Goal: Navigation & Orientation: Find specific page/section

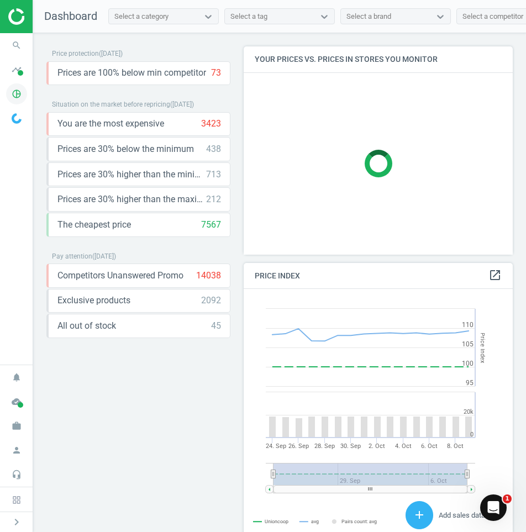
scroll to position [236, 278]
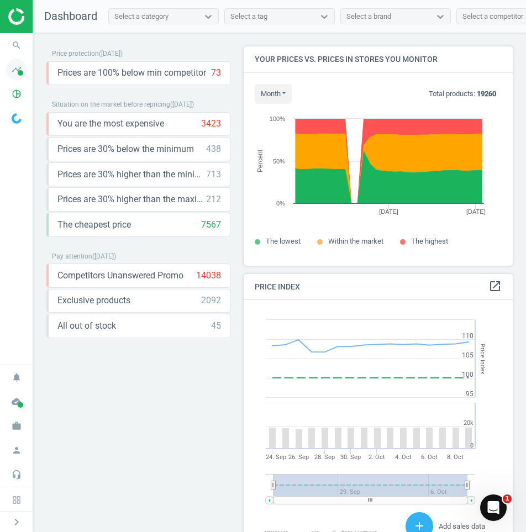
click at [18, 69] on icon "timeline" at bounding box center [16, 69] width 21 height 21
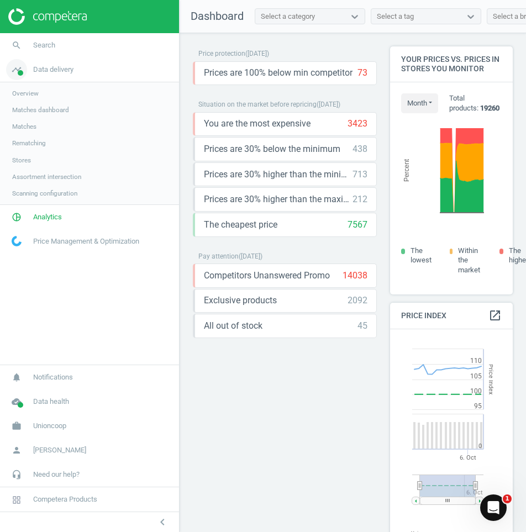
scroll to position [6, 6]
click at [39, 74] on span "Data delivery" at bounding box center [53, 70] width 40 height 10
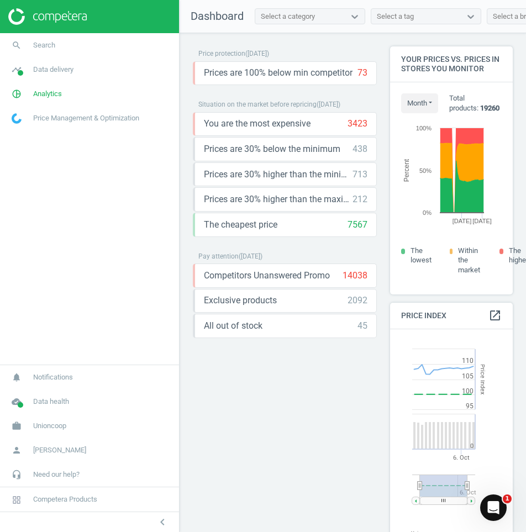
click at [88, 107] on link "Price Management & Optimization" at bounding box center [89, 118] width 179 height 24
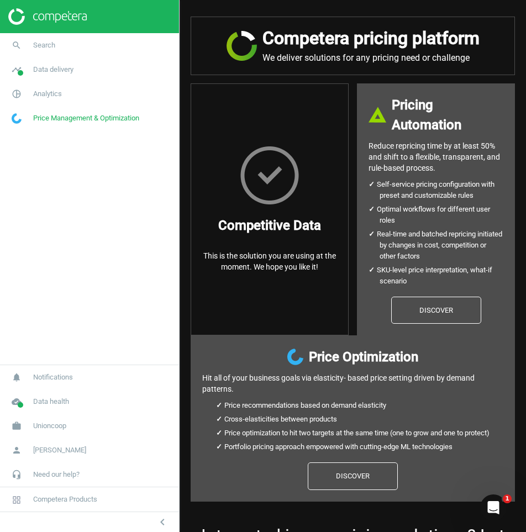
click at [86, 117] on span "Price Management & Optimization" at bounding box center [86, 118] width 106 height 10
click at [70, 401] on link "cloud_done Data health" at bounding box center [89, 402] width 179 height 24
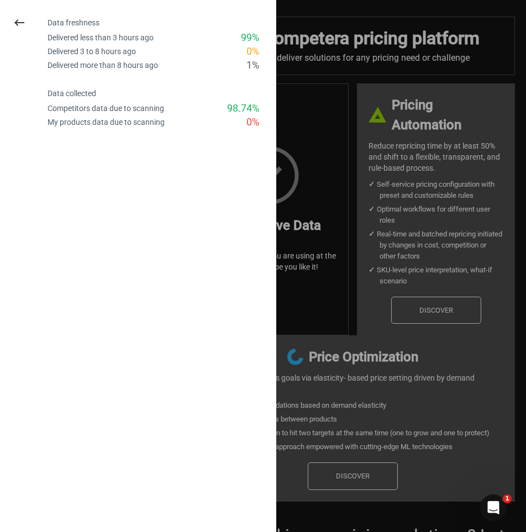
click at [18, 20] on icon "keyboard_backspace" at bounding box center [19, 22] width 13 height 13
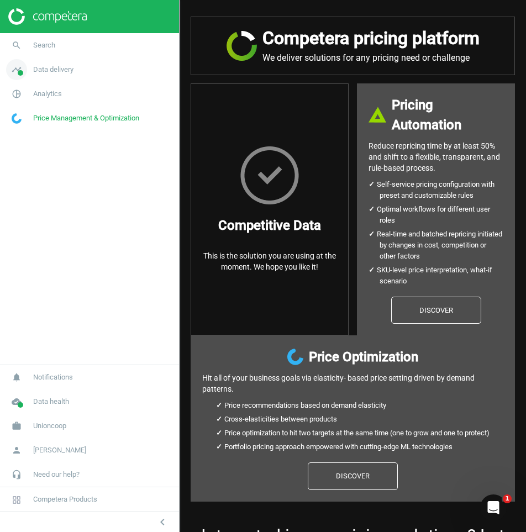
click at [56, 76] on link "timeline Data delivery" at bounding box center [89, 69] width 179 height 24
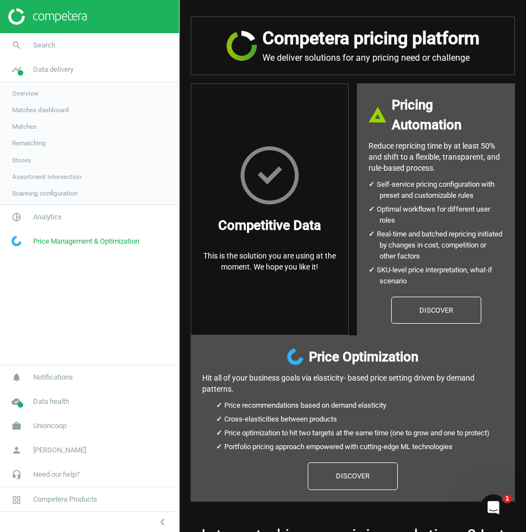
click at [47, 192] on span "Scanning configuration" at bounding box center [44, 193] width 65 height 9
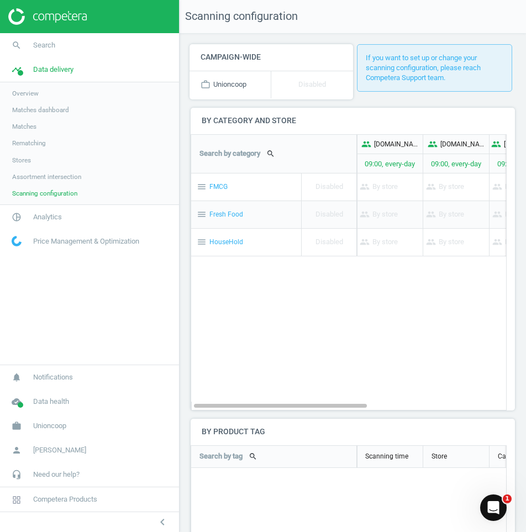
click at [82, 177] on link "Assortment intersection" at bounding box center [89, 177] width 179 height 17
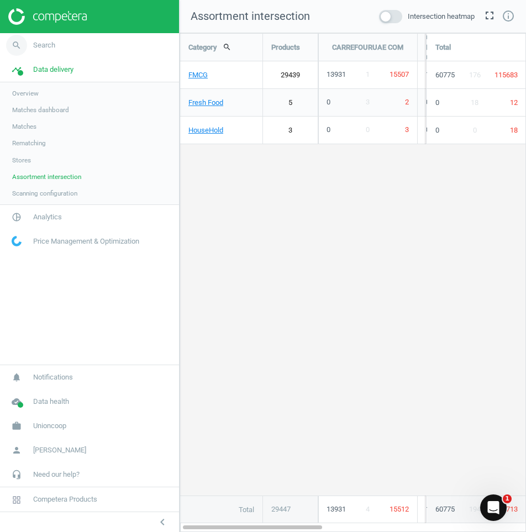
scroll to position [516, 364]
click at [13, 11] on img at bounding box center [47, 16] width 78 height 17
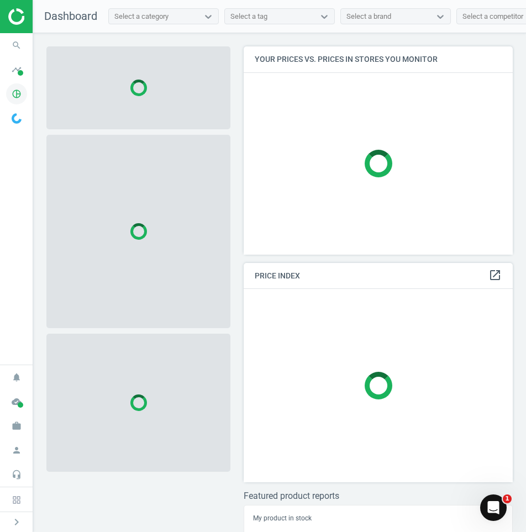
click at [18, 94] on icon "pie_chart_outlined" at bounding box center [16, 93] width 21 height 21
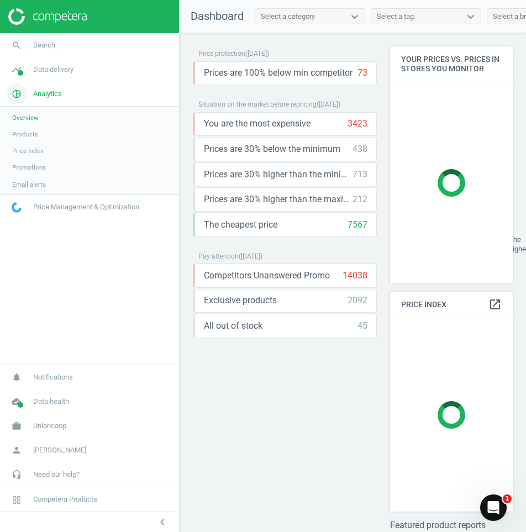
scroll to position [6, 6]
click at [44, 96] on span "Analytics" at bounding box center [47, 94] width 29 height 10
click at [53, 70] on span "Data delivery" at bounding box center [53, 70] width 40 height 10
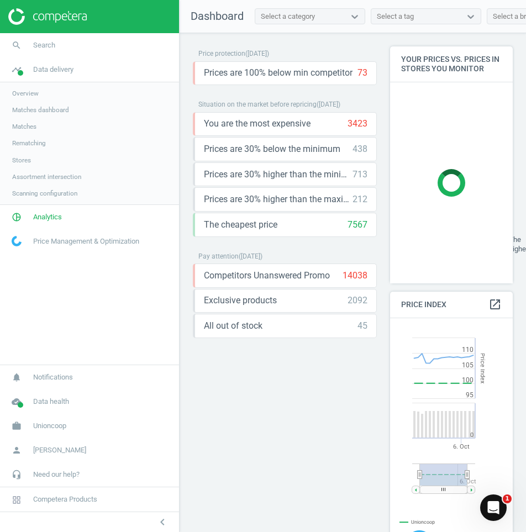
scroll to position [271, 132]
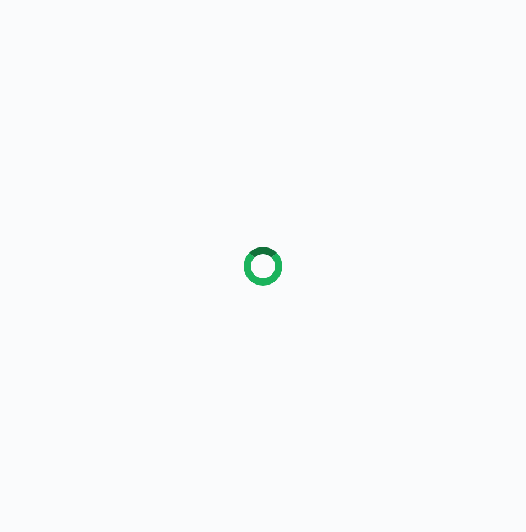
click at [11, 13] on div at bounding box center [263, 266] width 526 height 532
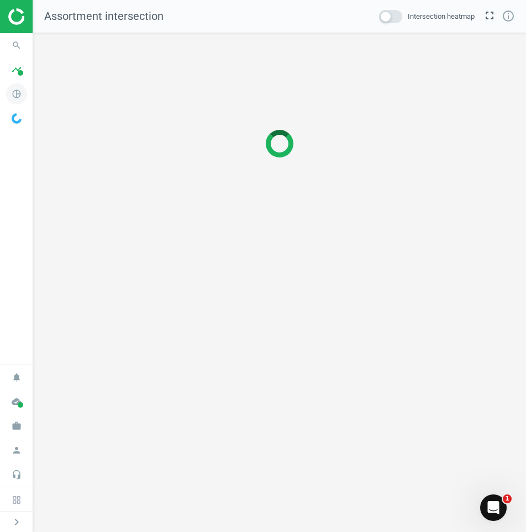
click at [18, 93] on icon "pie_chart_outlined" at bounding box center [16, 93] width 21 height 21
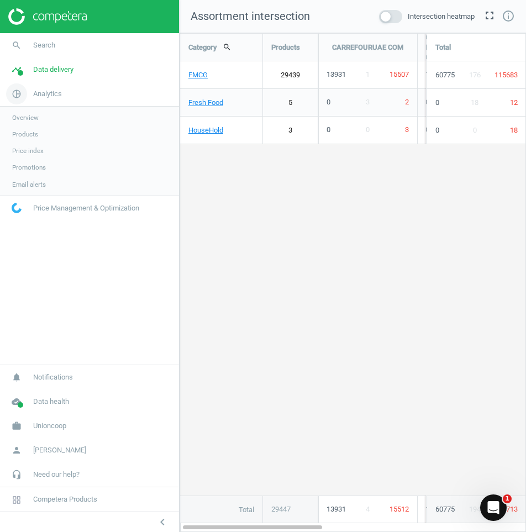
scroll to position [516, 364]
click at [42, 92] on span "Analytics" at bounding box center [47, 94] width 29 height 10
click at [38, 70] on span "Data delivery" at bounding box center [53, 70] width 40 height 10
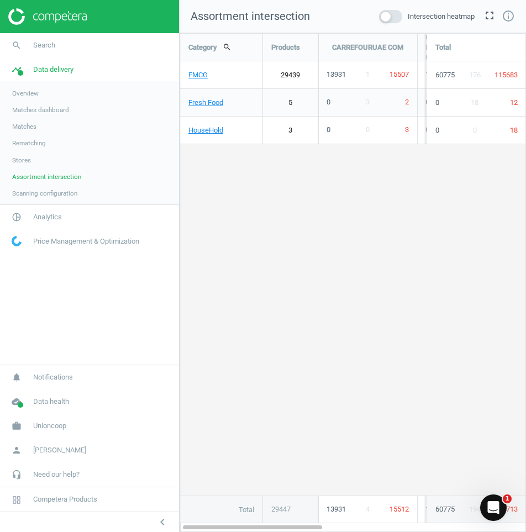
click at [17, 7] on div at bounding box center [89, 16] width 179 height 33
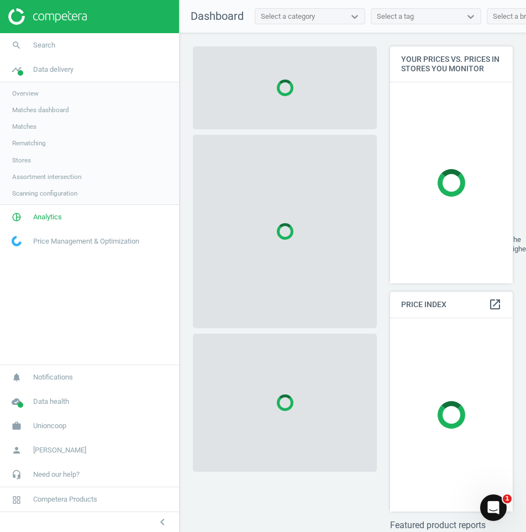
scroll to position [264, 132]
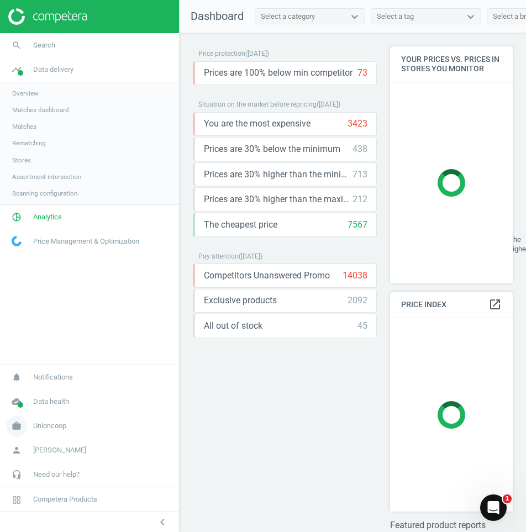
click at [64, 432] on link "work Unioncoop" at bounding box center [89, 426] width 179 height 24
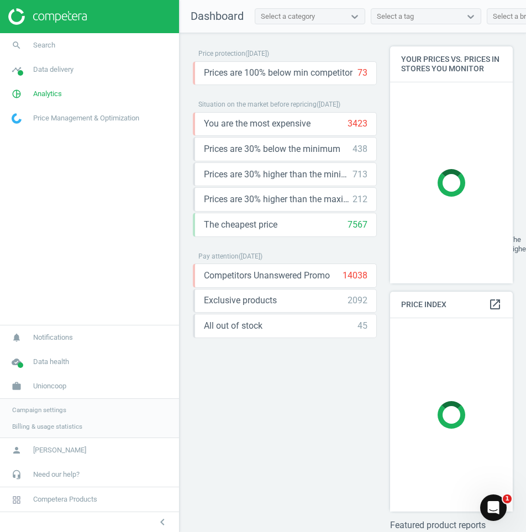
click at [57, 410] on span "Campaign settings" at bounding box center [39, 410] width 54 height 9
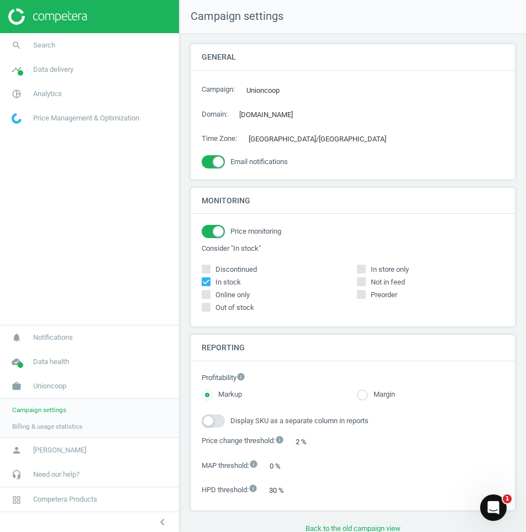
click at [36, 279] on nav "search Search timeline Data delivery Overview Matches dashboard Matches Rematch…" at bounding box center [89, 179] width 179 height 292
click at [80, 118] on span "Price Management & Optimization" at bounding box center [86, 118] width 106 height 10
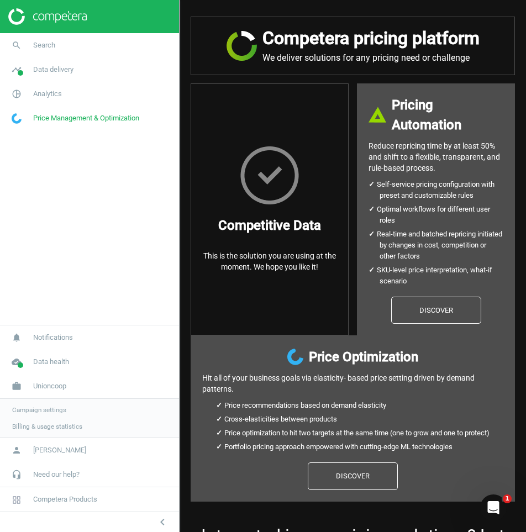
click at [298, 227] on h3 "Competitive Data" at bounding box center [269, 226] width 103 height 20
click at [416, 66] on div "Competera pricing platform We deliver solutions for any pricing need or challen…" at bounding box center [353, 46] width 324 height 59
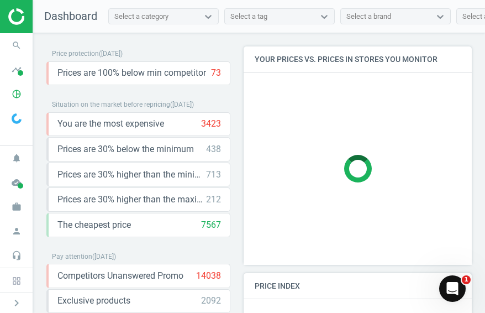
scroll to position [246, 237]
